Goal: Transaction & Acquisition: Book appointment/travel/reservation

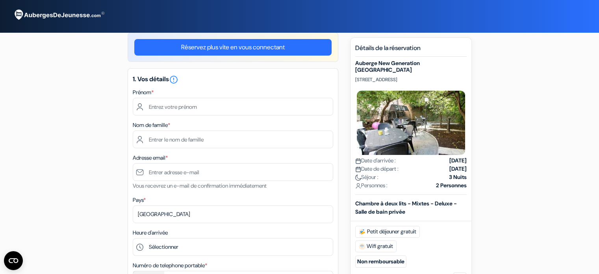
scroll to position [11, 0]
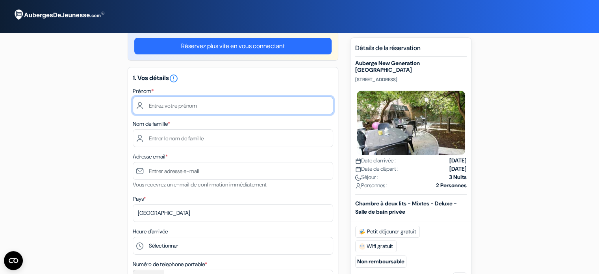
click at [206, 109] on input "text" at bounding box center [233, 106] width 201 height 18
type input "ANNE"
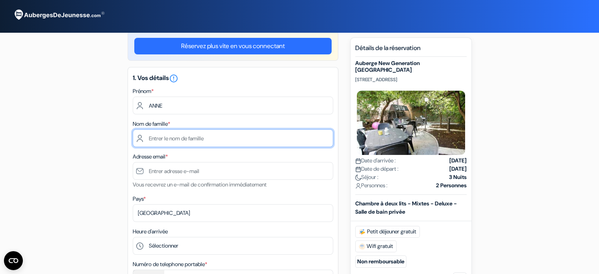
type input "COUE"
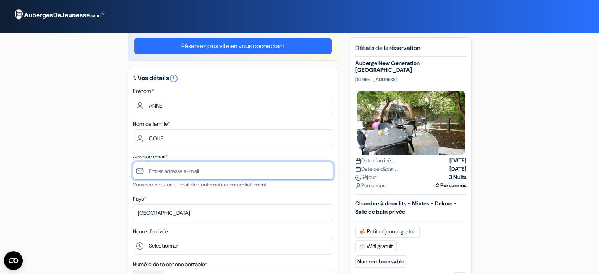
type input "[EMAIL_ADDRESS][DOMAIN_NAME]"
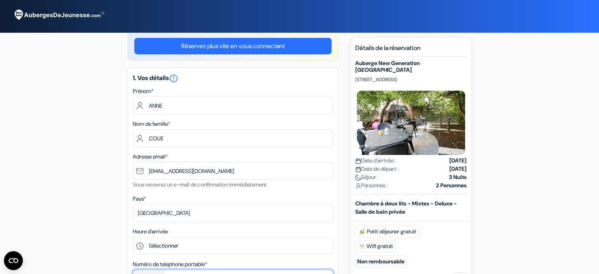
type input "+33687046706"
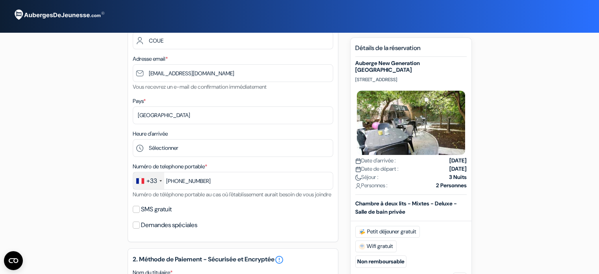
scroll to position [124, 0]
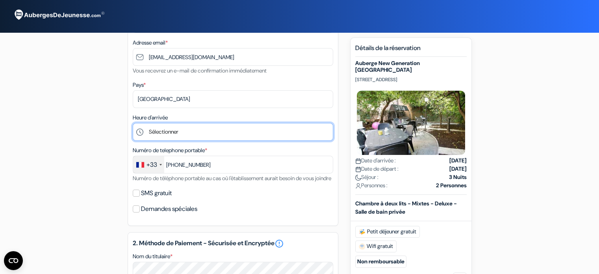
click at [200, 128] on select "Sélectionner 1:00 2:00 3:00 4:00 5:00 6:00 7:00 8:00 9:00 10:00 11:00 12:00 13:…" at bounding box center [233, 132] width 201 height 18
select select "18"
click at [133, 123] on select "Sélectionner 1:00 2:00 3:00 4:00 5:00 6:00 7:00 8:00 9:00 10:00 11:00 12:00 13:…" at bounding box center [233, 132] width 201 height 18
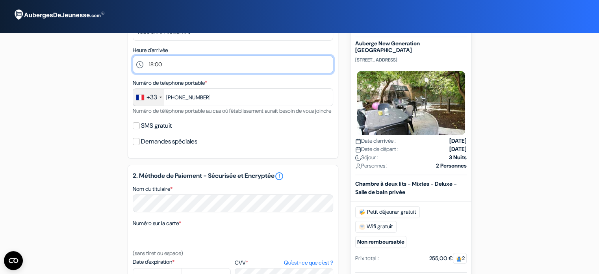
scroll to position [198, 0]
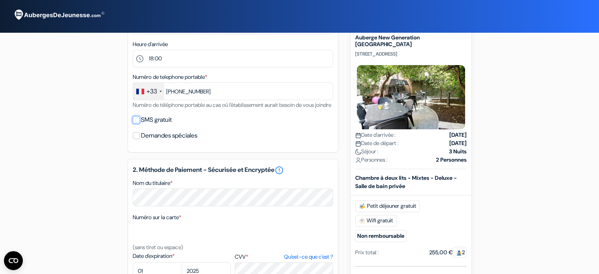
click at [139, 123] on input "SMS gratuit" at bounding box center [136, 119] width 7 height 7
checkbox input "true"
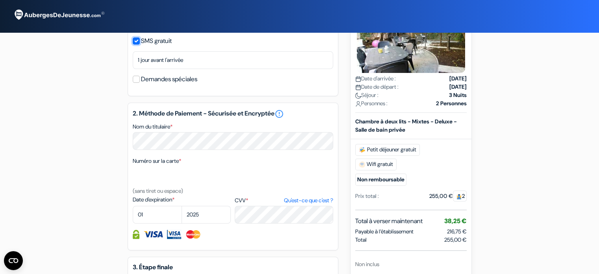
scroll to position [277, 0]
click at [158, 203] on label "Date d'expiration *" at bounding box center [182, 199] width 98 height 8
click at [0, 0] on textarea "Nom du titulaire *" at bounding box center [0, 0] width 0 height 0
click at [238, 204] on label "CVV * Qu'est-ce que c'est ?" at bounding box center [284, 199] width 98 height 8
click at [0, 0] on textarea "Nom du titulaire *" at bounding box center [0, 0] width 0 height 0
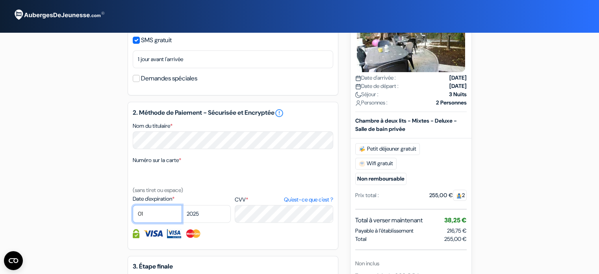
click at [151, 223] on select "01 02 03 04 05 06 07 08 09 10 11 12" at bounding box center [157, 214] width 49 height 18
select select "02"
click at [133, 215] on select "01 02 03 04 05 06 07 08 09 10 11 12" at bounding box center [157, 214] width 49 height 18
click at [210, 223] on select "2025 2026 2027 2028 2029 2030 2031 2032 2033 2034 2035 2036 2037 2038 2039 2040…" at bounding box center [206, 214] width 49 height 18
select select "2029"
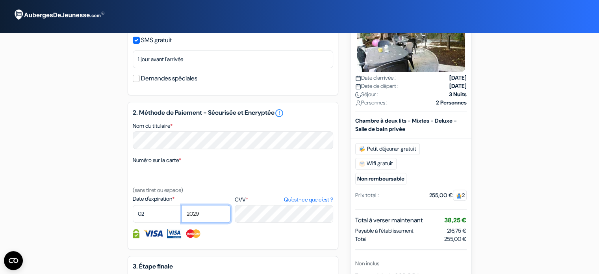
click at [182, 215] on select "2025 2026 2027 2028 2029 2030 2031 2032 2033 2034 2035 2036 2037 2038 2039 2040…" at bounding box center [206, 214] width 49 height 18
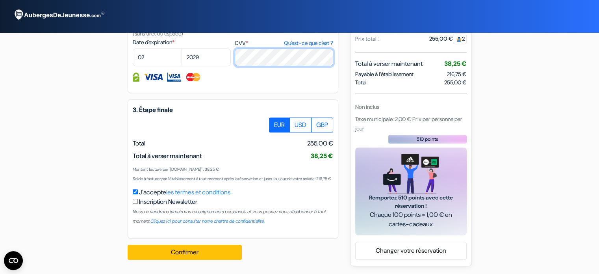
scroll to position [453, 0]
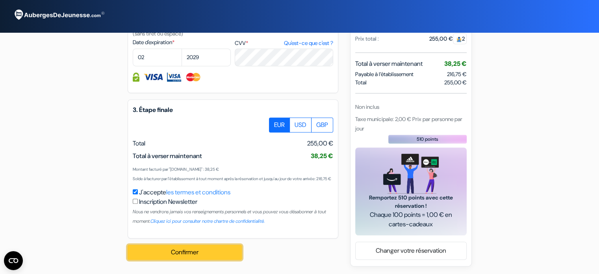
click at [191, 252] on button "Confirmer Loading..." at bounding box center [185, 252] width 114 height 15
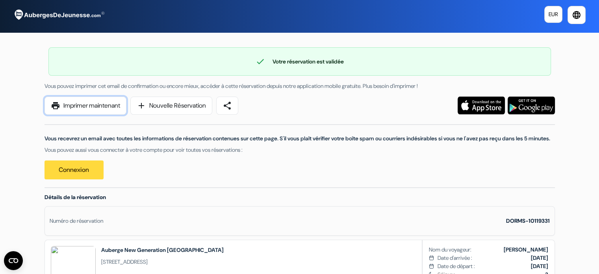
click at [102, 104] on link "print Imprimer maintenant" at bounding box center [86, 106] width 82 height 18
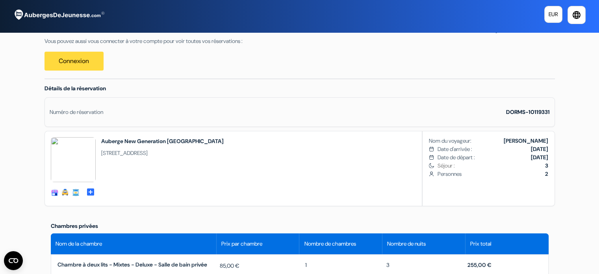
scroll to position [110, 0]
